Goal: Information Seeking & Learning: Learn about a topic

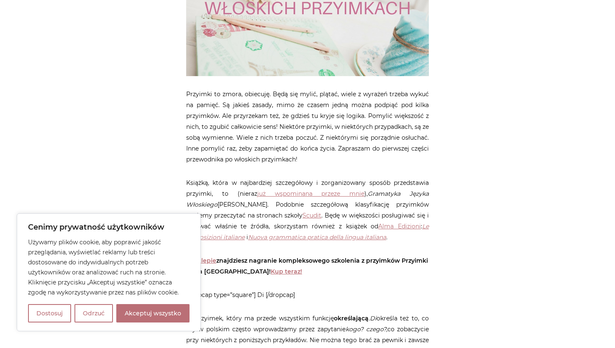
scroll to position [263, 0]
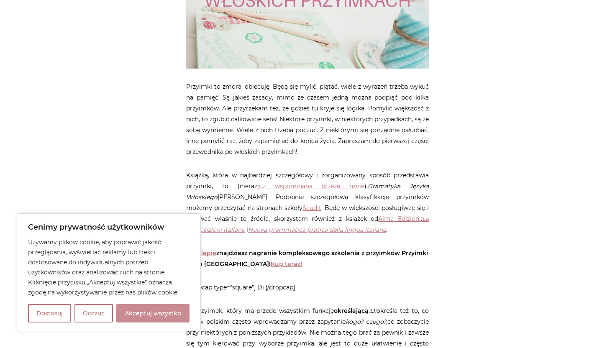
click at [144, 322] on button "Akceptuj wszystko" at bounding box center [152, 313] width 73 height 18
checkbox input "true"
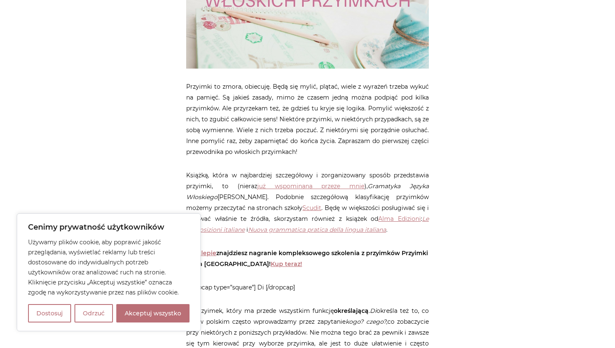
checkbox input "true"
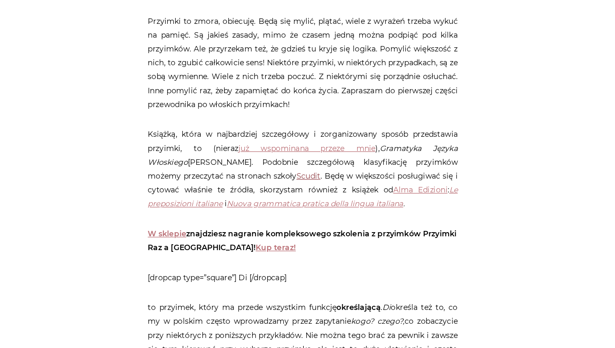
click at [303, 212] on link "Scudit" at bounding box center [312, 208] width 19 height 8
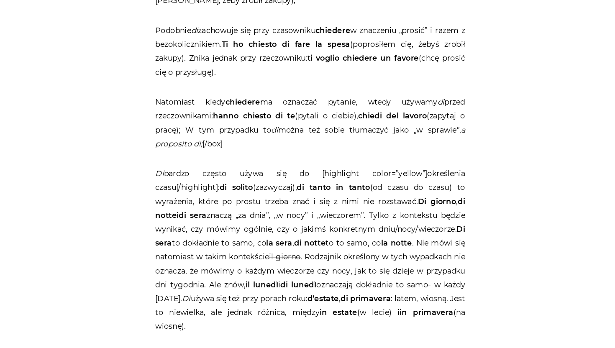
scroll to position [1991, 0]
